Goal: Check status: Check status

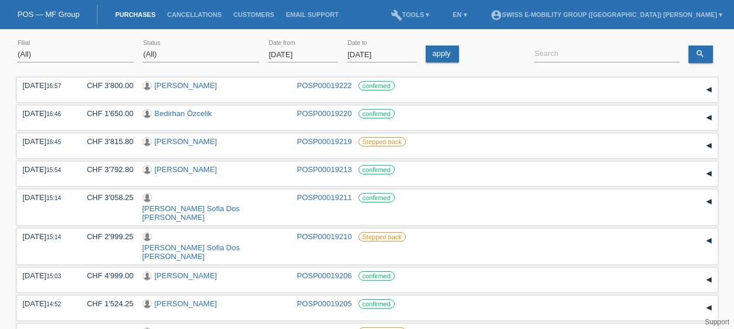
select select "ALL"
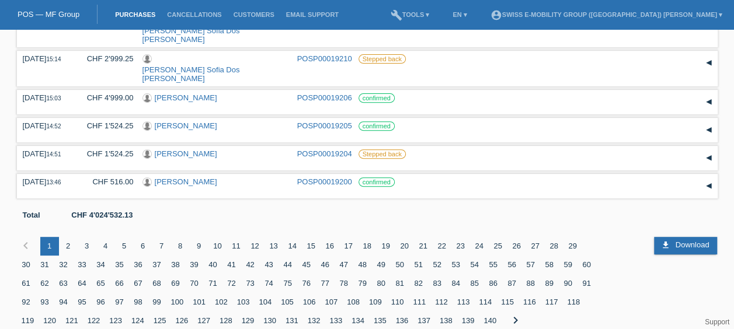
scroll to position [178, 0]
drag, startPoint x: 332, startPoint y: 13, endPoint x: 283, endPoint y: 34, distance: 53.9
click at [283, 34] on div "[DATE] 15:14 CHF 3'058.25 [PERSON_NAME] Sofia Dos [PERSON_NAME] POSP00019211 co…" at bounding box center [367, 30] width 701 height 36
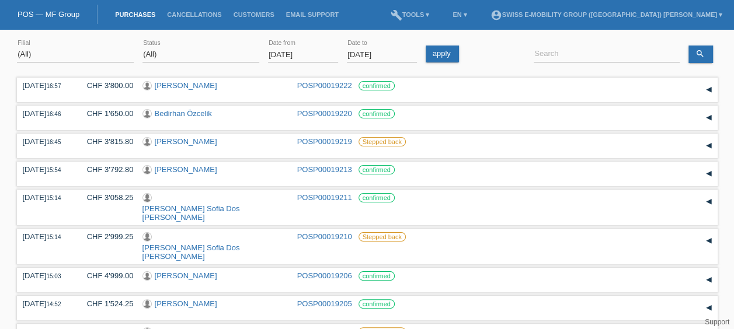
click at [583, 62] on icon at bounding box center [607, 62] width 146 height 1
click at [593, 51] on input at bounding box center [607, 54] width 146 height 15
paste input "Nnamezie Maria Ester Lucia"
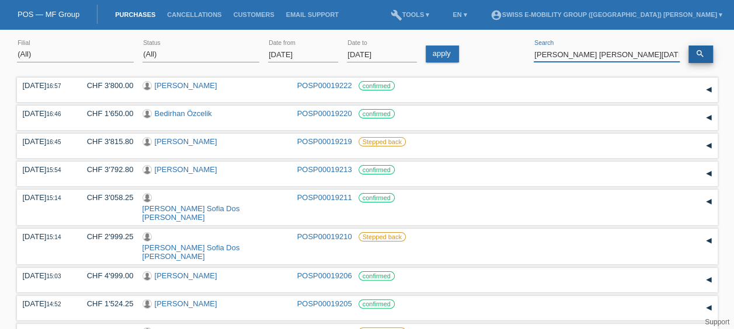
type input "Nnamezie Maria Ester Lucia"
click at [704, 55] on link "search" at bounding box center [700, 55] width 25 height 18
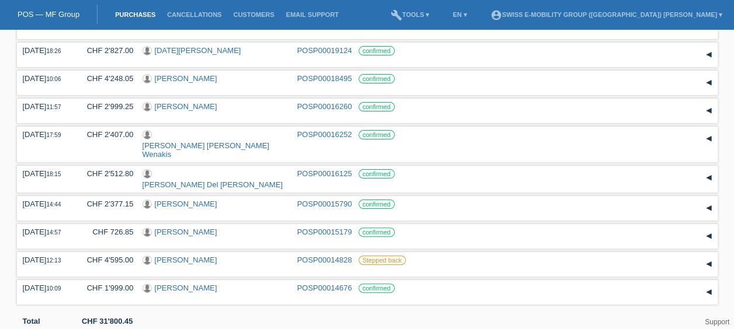
scroll to position [103, 0]
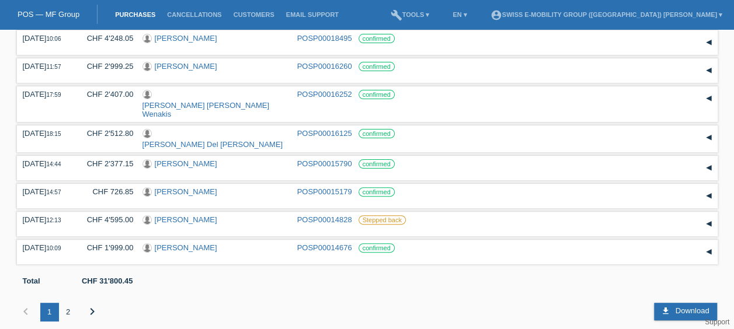
click at [64, 303] on div "2" at bounding box center [68, 312] width 19 height 19
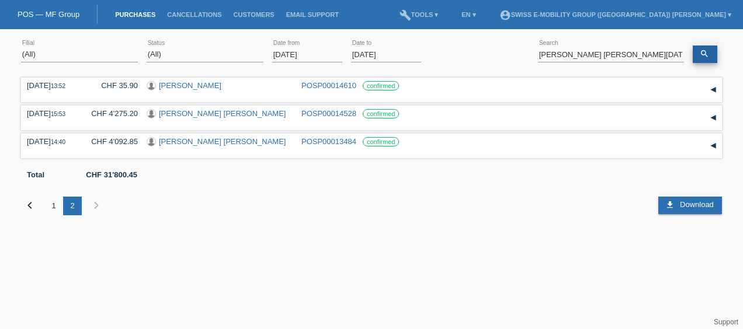
click at [705, 57] on icon "search" at bounding box center [704, 53] width 9 height 9
click at [51, 203] on div "1" at bounding box center [53, 206] width 19 height 19
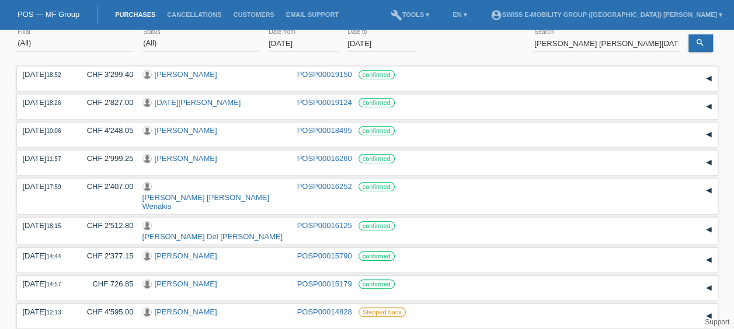
scroll to position [13, 0]
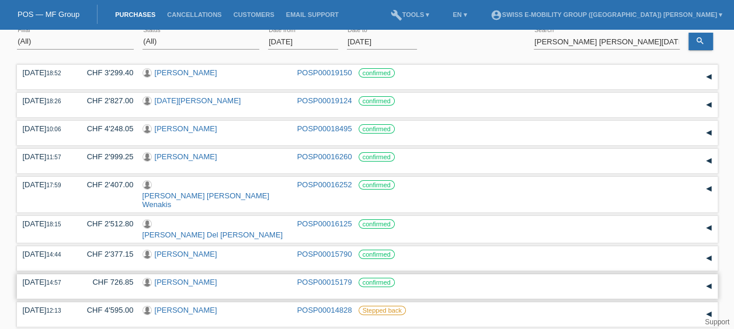
click at [188, 278] on link "[PERSON_NAME]" at bounding box center [186, 282] width 62 height 9
